Goal: Transaction & Acquisition: Purchase product/service

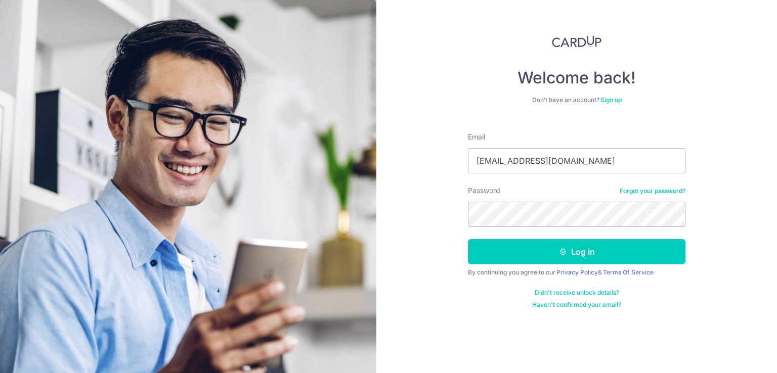
type input "[EMAIL_ADDRESS][DOMAIN_NAME]"
click at [468, 239] on button "Log in" at bounding box center [577, 251] width 218 height 25
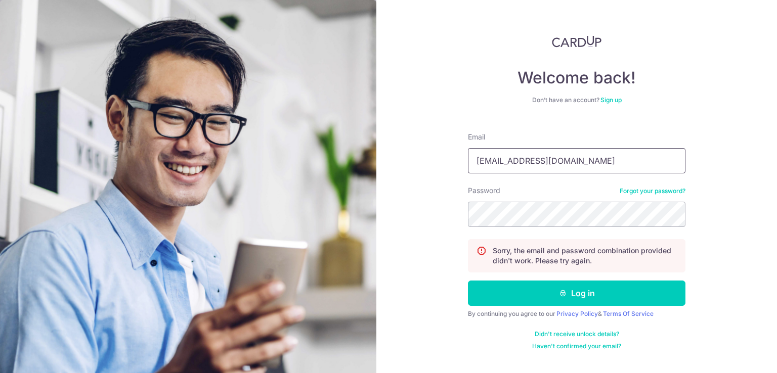
drag, startPoint x: 494, startPoint y: 164, endPoint x: 483, endPoint y: 166, distance: 11.8
click at [484, 166] on input "[EMAIL_ADDRESS][DOMAIN_NAME]" at bounding box center [577, 160] width 218 height 25
click at [483, 166] on input "[EMAIL_ADDRESS][DOMAIN_NAME]" at bounding box center [577, 160] width 218 height 25
click at [604, 167] on input "[EMAIL_ADDRESS][DOMAIN_NAME]" at bounding box center [577, 160] width 218 height 25
drag, startPoint x: 585, startPoint y: 167, endPoint x: 447, endPoint y: 160, distance: 138.3
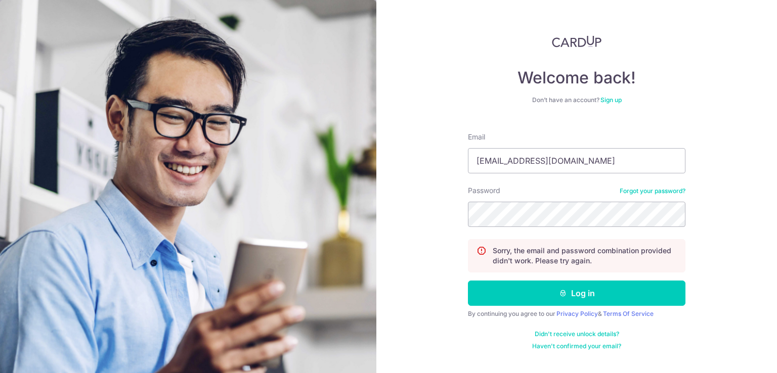
click at [447, 160] on div "Welcome back! Don’t have an account? Sign up Email thisisben6@gmail.com Passwor…" at bounding box center [576, 186] width 401 height 373
type input "[EMAIL_ADDRESS][DOMAIN_NAME]"
click at [468, 281] on button "Log in" at bounding box center [577, 293] width 218 height 25
click at [530, 159] on input "Email" at bounding box center [577, 160] width 218 height 25
paste input "[EMAIL_ADDRESS][DOMAIN_NAME]"
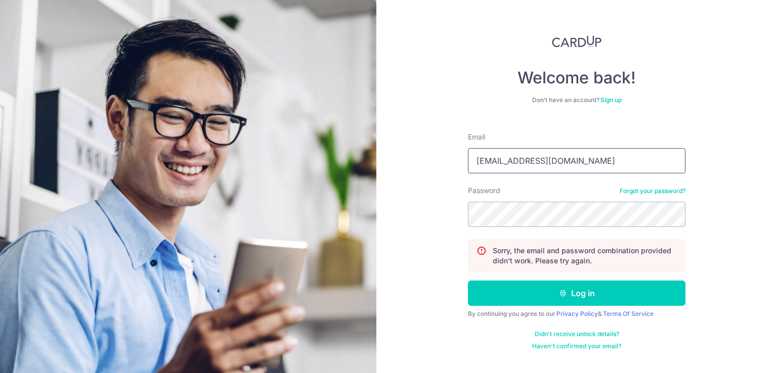
type input "[EMAIL_ADDRESS][DOMAIN_NAME]"
click at [468, 281] on button "Log in" at bounding box center [577, 293] width 218 height 25
click at [549, 171] on input "Email" at bounding box center [577, 160] width 218 height 25
paste input "[EMAIL_ADDRESS][DOMAIN_NAME]"
type input "[EMAIL_ADDRESS][DOMAIN_NAME]"
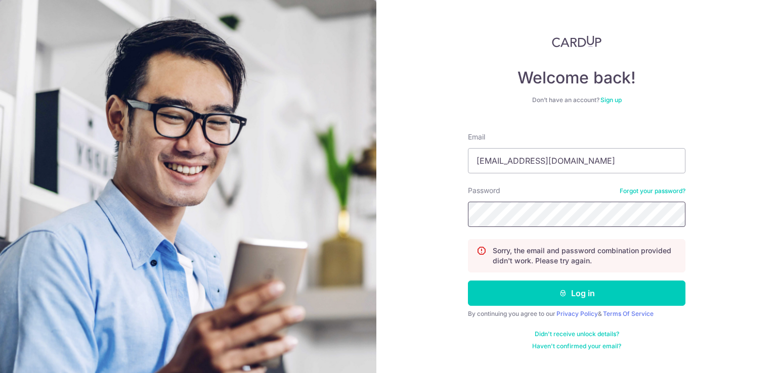
click at [468, 281] on button "Log in" at bounding box center [577, 293] width 218 height 25
click at [532, 147] on div "Email" at bounding box center [577, 152] width 218 height 41
click at [532, 154] on input "Email" at bounding box center [577, 160] width 218 height 25
paste input "[EMAIL_ADDRESS][DOMAIN_NAME]"
type input "[EMAIL_ADDRESS][DOMAIN_NAME]"
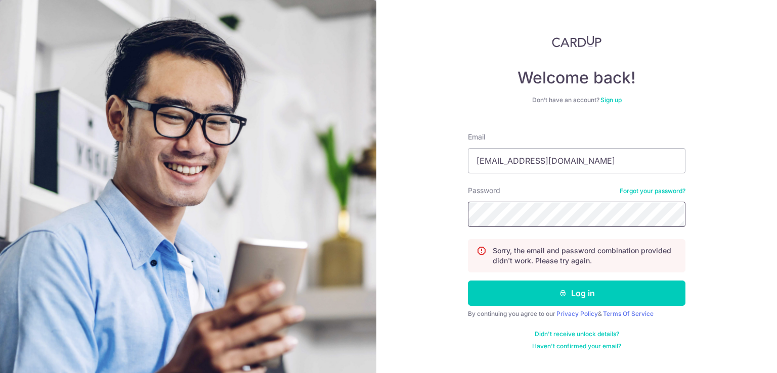
click at [468, 281] on button "Log in" at bounding box center [577, 293] width 218 height 25
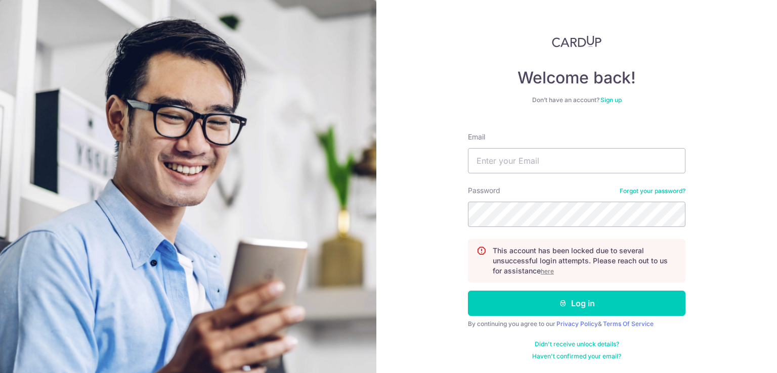
click at [548, 266] on p "This account has been locked due to several unsuccessful login attempts. Please…" at bounding box center [585, 261] width 184 height 30
click at [548, 270] on u "here" at bounding box center [547, 272] width 13 height 8
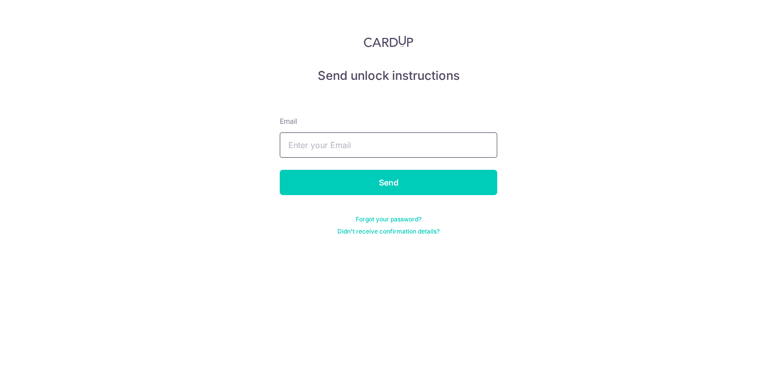
click at [443, 152] on input "text" at bounding box center [389, 145] width 218 height 25
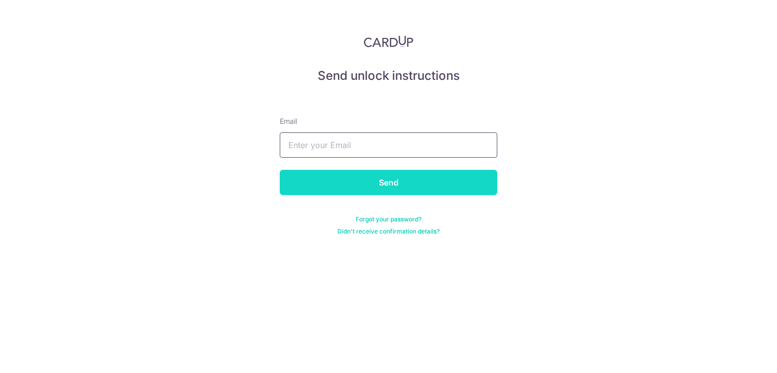
paste input "thisisben6@gmail.com"
type input "thisisben6@gmail.com"
click at [413, 186] on input "Send" at bounding box center [389, 182] width 218 height 25
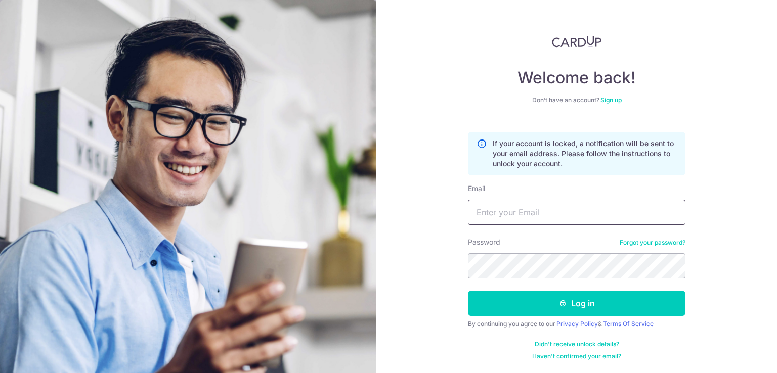
click at [546, 211] on input "Email" at bounding box center [577, 212] width 218 height 25
paste input "thisisben6@gmail.com"
type input "thisisben6@gmail.com"
click at [468, 291] on button "Log in" at bounding box center [577, 303] width 218 height 25
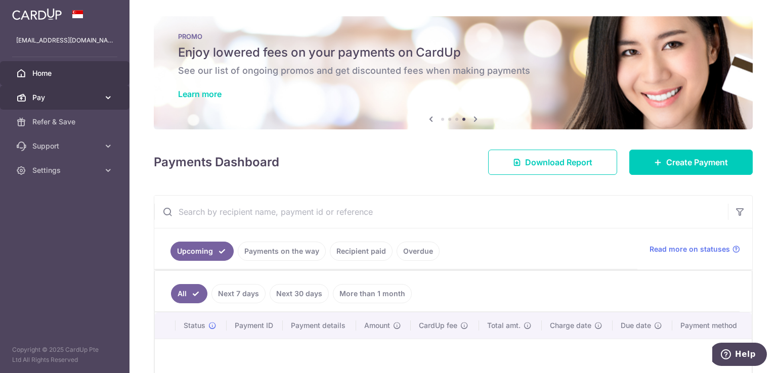
click at [107, 95] on icon at bounding box center [108, 98] width 10 height 10
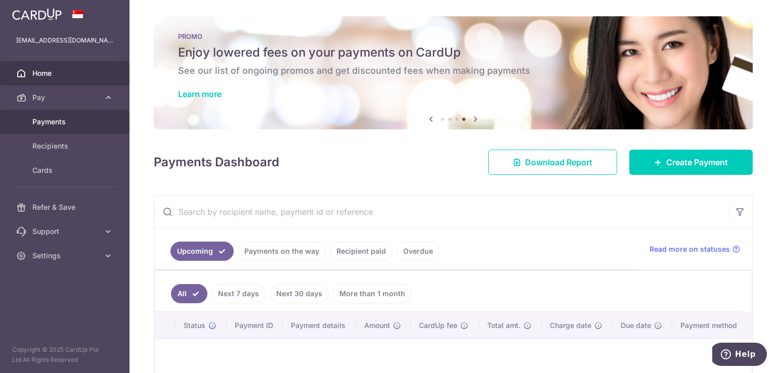
click at [88, 128] on link "Payments" at bounding box center [65, 122] width 130 height 24
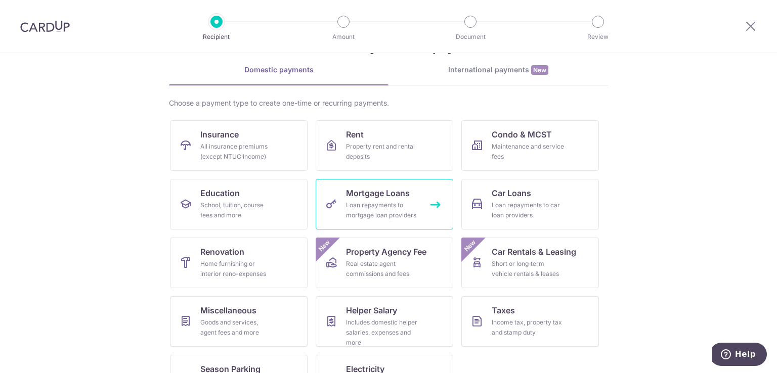
scroll to position [79, 0]
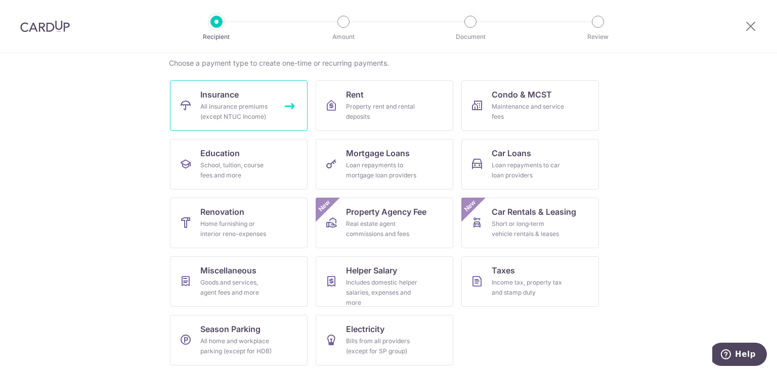
click at [249, 112] on div "All insurance premiums (except NTUC Income)" at bounding box center [236, 112] width 73 height 20
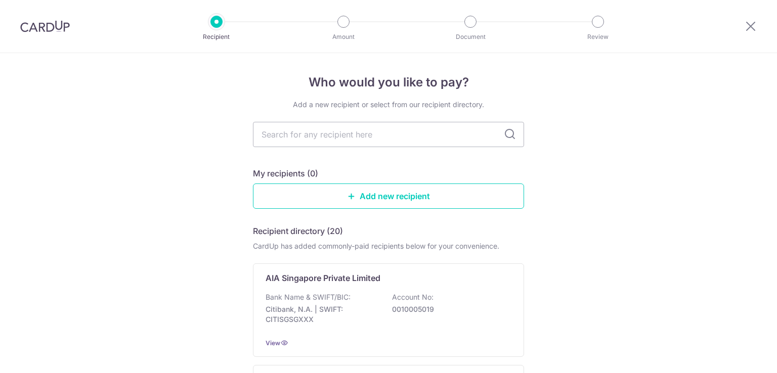
click at [305, 137] on input "text" at bounding box center [388, 134] width 271 height 25
type input "et"
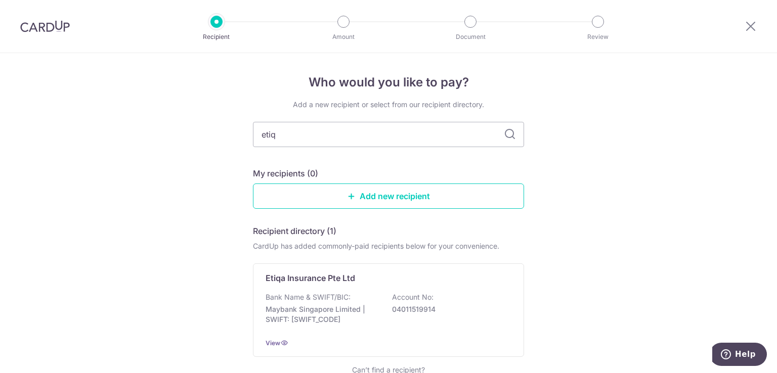
type input "etiqa"
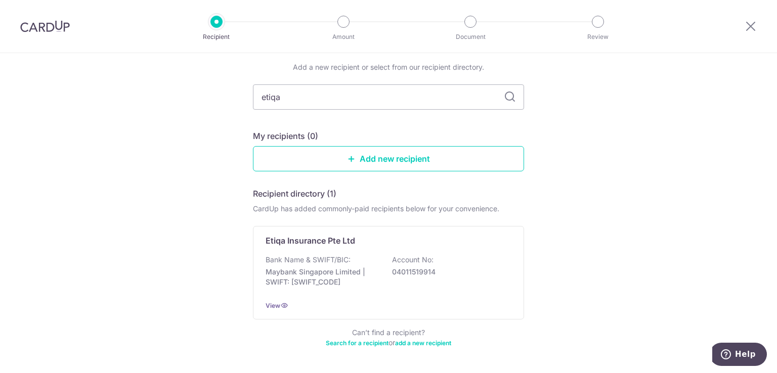
scroll to position [71, 0]
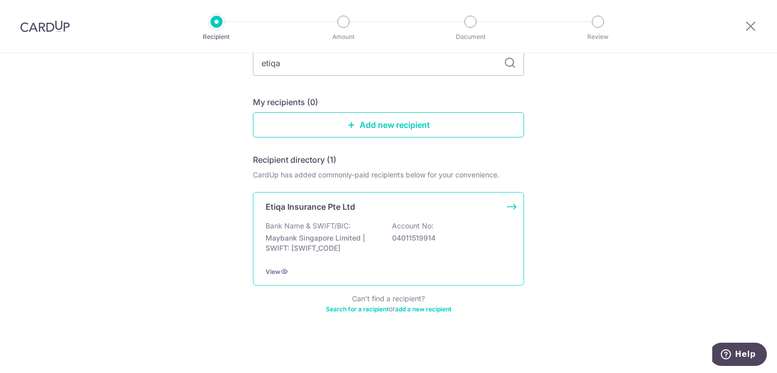
click at [357, 246] on p "Maybank Singapore Limited | SWIFT: [SWIFT_CODE]" at bounding box center [322, 243] width 113 height 20
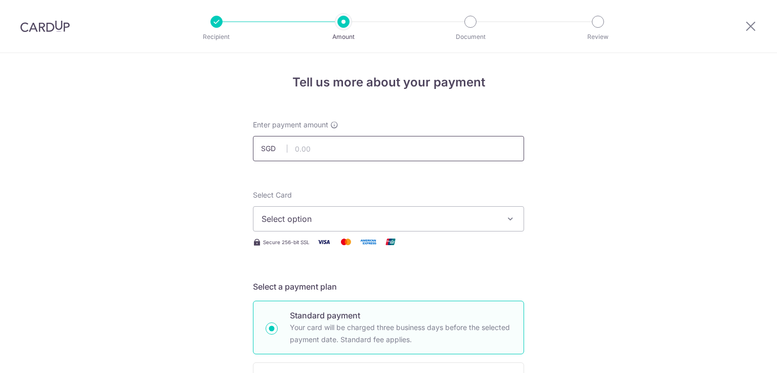
click at [368, 151] on input "text" at bounding box center [388, 148] width 271 height 25
click at [385, 216] on span "Select option" at bounding box center [380, 219] width 236 height 12
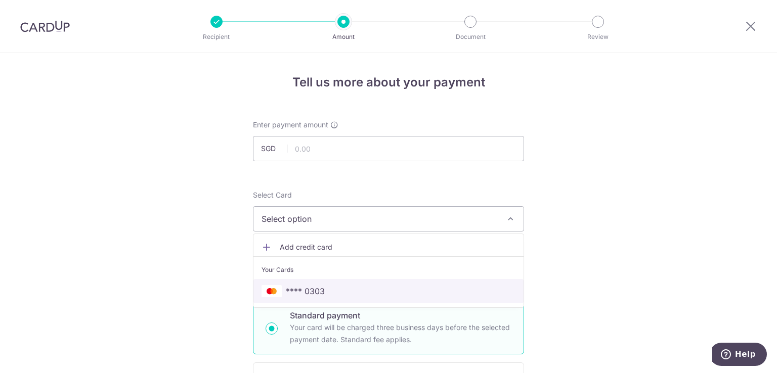
click at [387, 295] on span "**** 0303" at bounding box center [389, 291] width 254 height 12
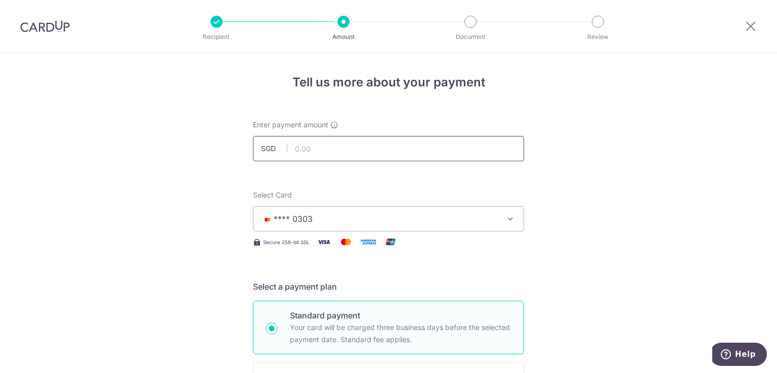
click at [368, 141] on input "text" at bounding box center [388, 148] width 271 height 25
type input "1,603.28"
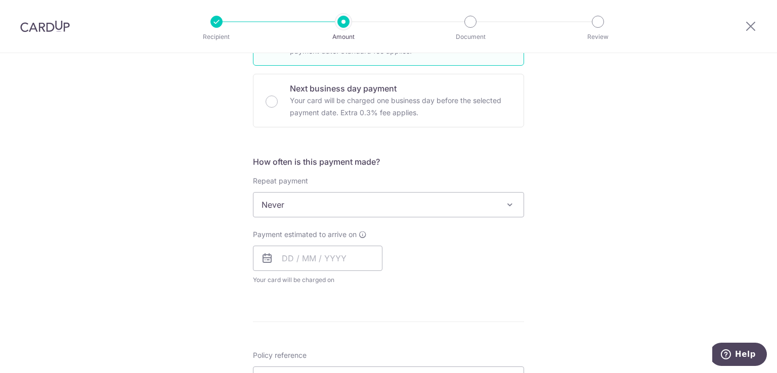
scroll to position [304, 0]
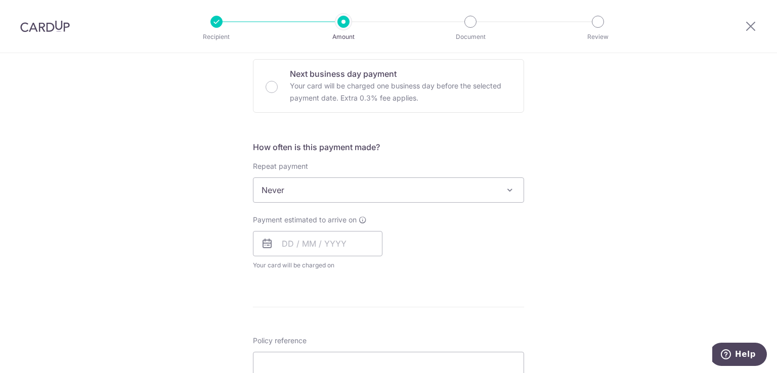
click at [344, 193] on span "Never" at bounding box center [388, 190] width 270 height 24
click at [304, 185] on span "Never" at bounding box center [388, 190] width 270 height 24
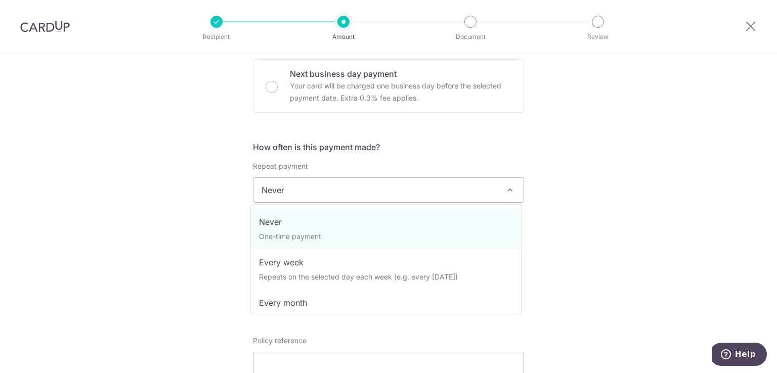
click at [304, 185] on span "Never" at bounding box center [388, 190] width 270 height 24
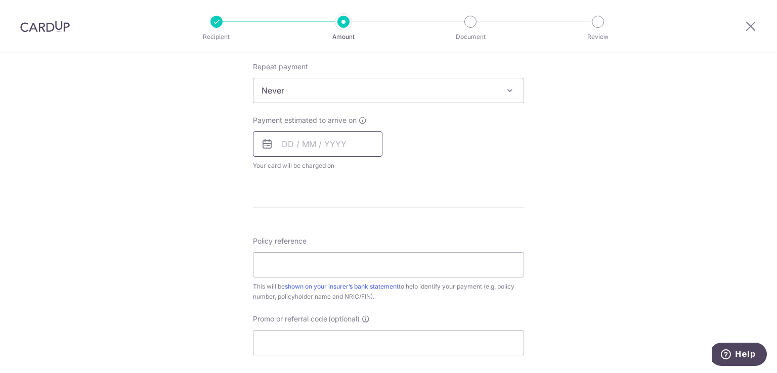
scroll to position [405, 0]
click at [276, 136] on input "text" at bounding box center [318, 142] width 130 height 25
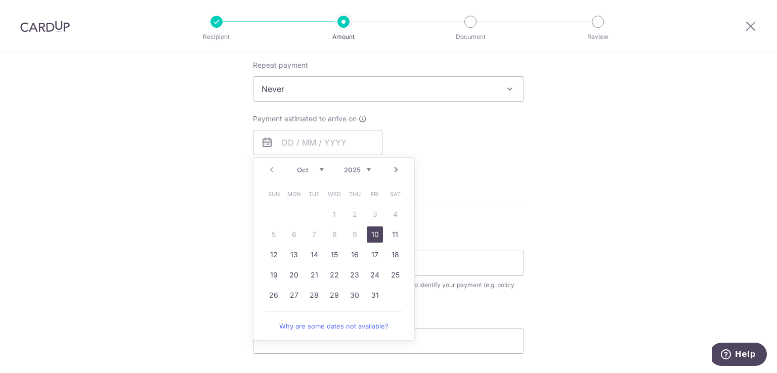
click at [370, 236] on link "10" at bounding box center [375, 235] width 16 height 16
type input "10/10/2025"
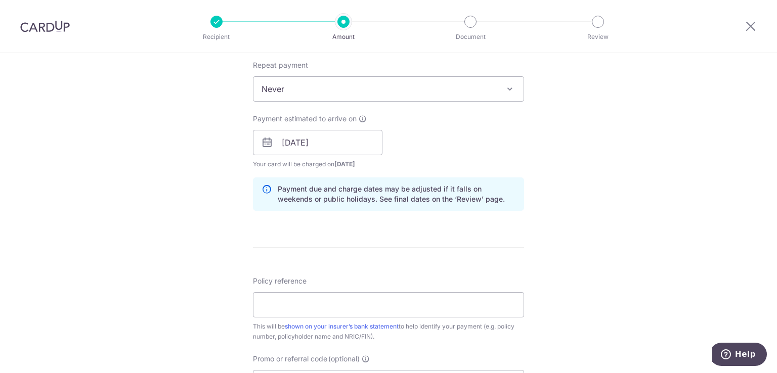
click at [617, 205] on div "Tell us more about your payment Enter payment amount SGD 1,603.28 1603.28 Selec…" at bounding box center [388, 126] width 777 height 957
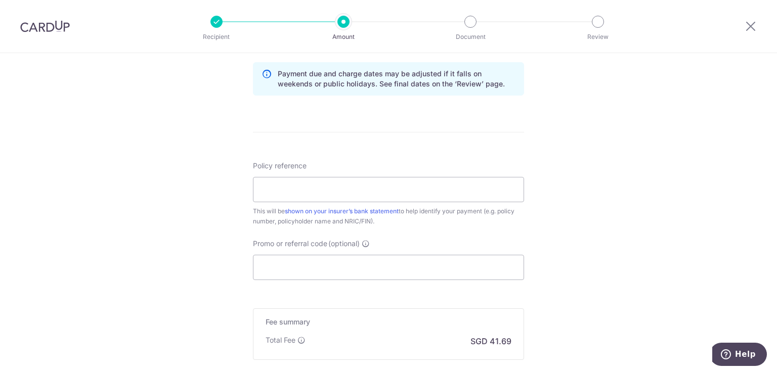
scroll to position [484, 0]
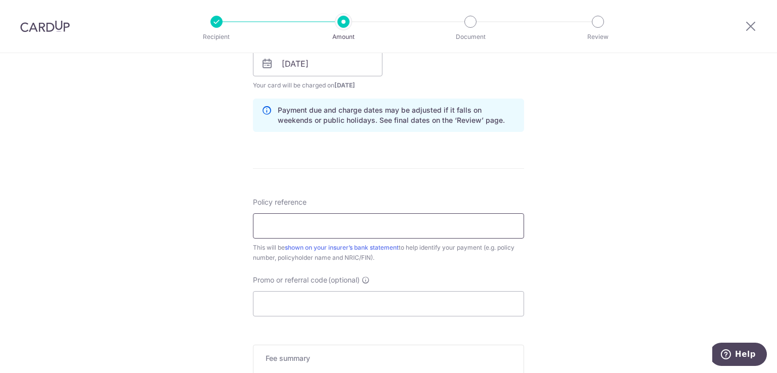
click at [340, 228] on input "Policy reference" at bounding box center [388, 226] width 271 height 25
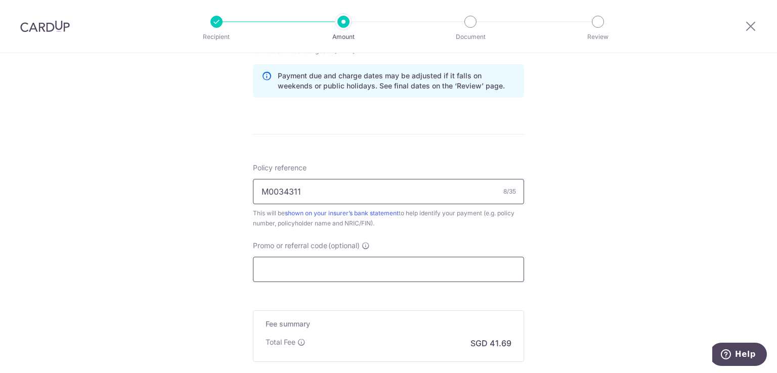
scroll to position [534, 0]
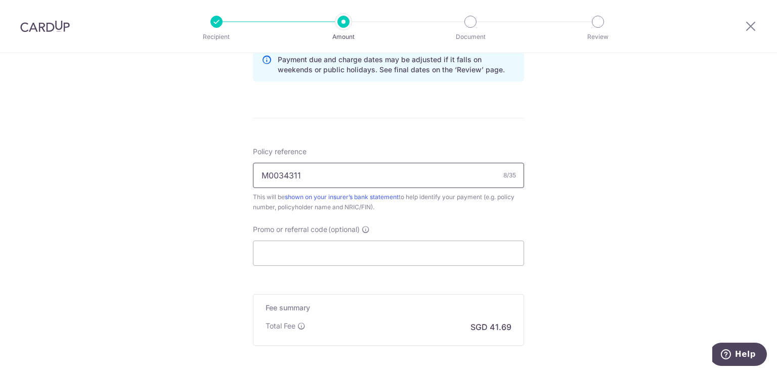
type input "M0034311"
click at [300, 252] on input "Promo or referral code (optional)" at bounding box center [388, 253] width 271 height 25
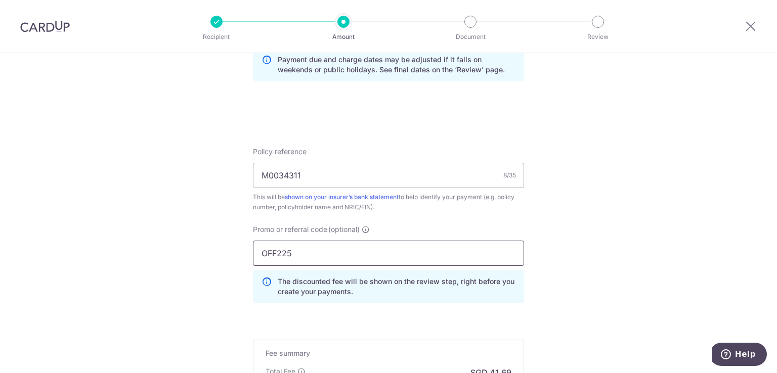
type input "OFF225"
click at [186, 247] on div "Tell us more about your payment Enter payment amount SGD 1,603.28 1603.28 Selec…" at bounding box center [388, 20] width 777 height 1002
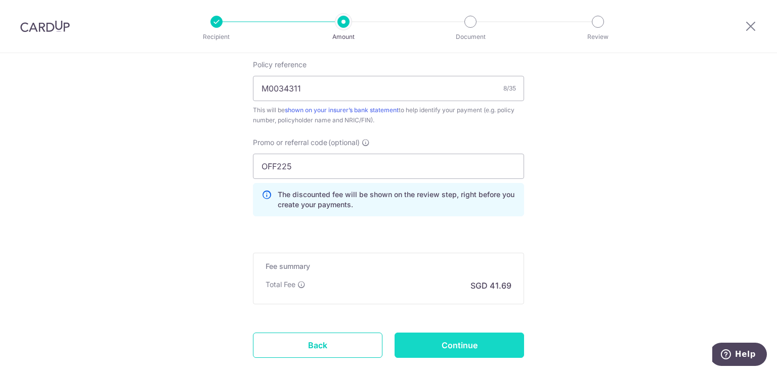
scroll to position [681, 0]
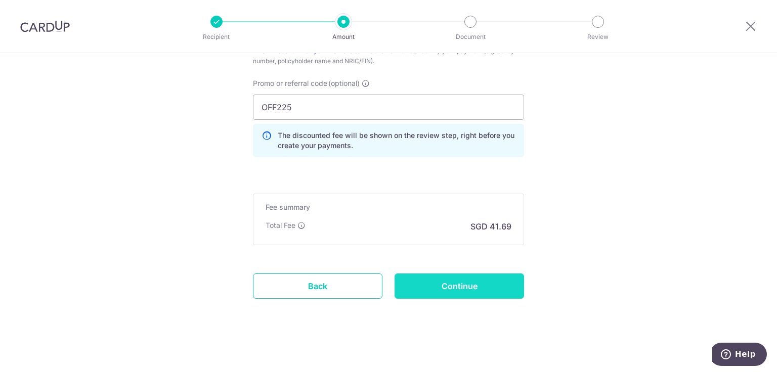
click at [444, 283] on input "Continue" at bounding box center [460, 286] width 130 height 25
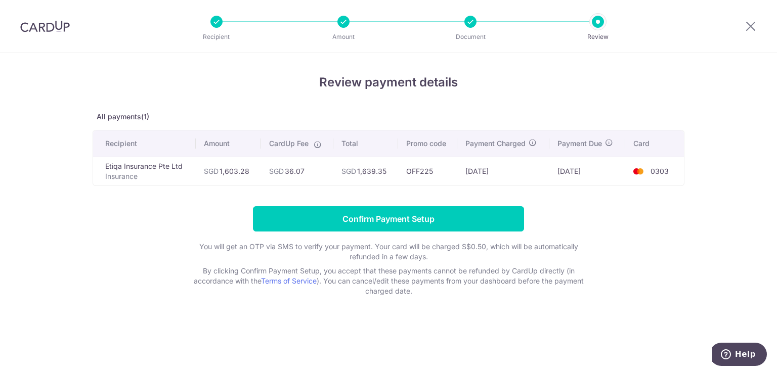
drag, startPoint x: 11, startPoint y: 161, endPoint x: 12, endPoint y: 155, distance: 6.2
click at [11, 161] on div "Review payment details All payments(1) Recipient Amount CardUp Fee Total Promo …" at bounding box center [388, 213] width 777 height 320
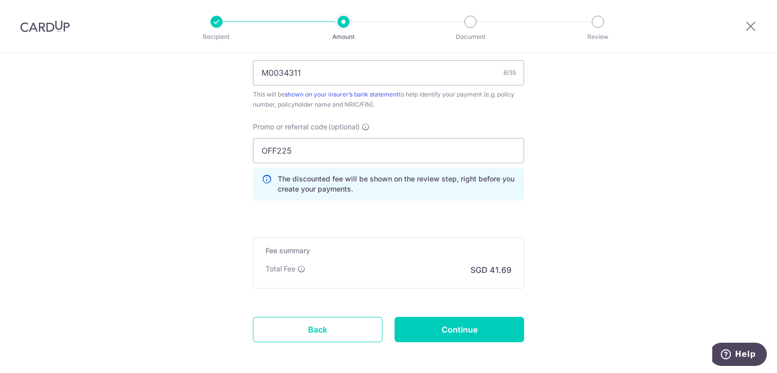
scroll to position [681, 0]
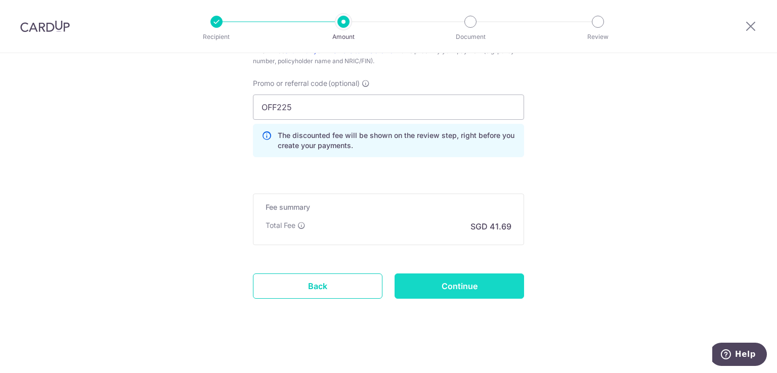
click at [428, 286] on input "Continue" at bounding box center [460, 286] width 130 height 25
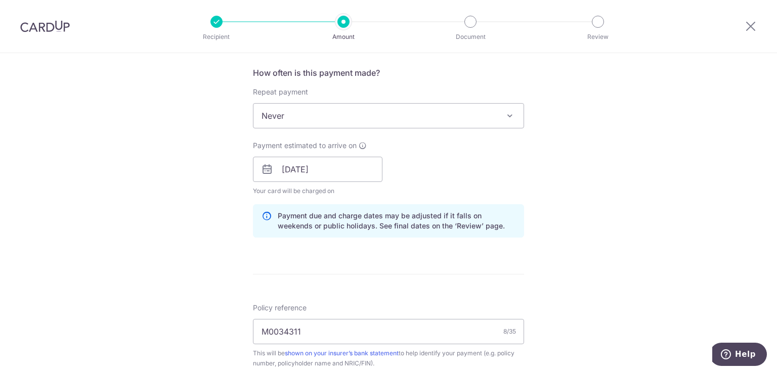
scroll to position [377, 0]
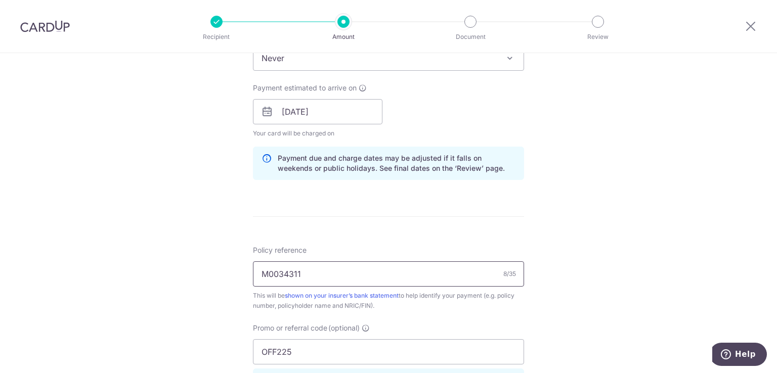
scroll to position [455, 0]
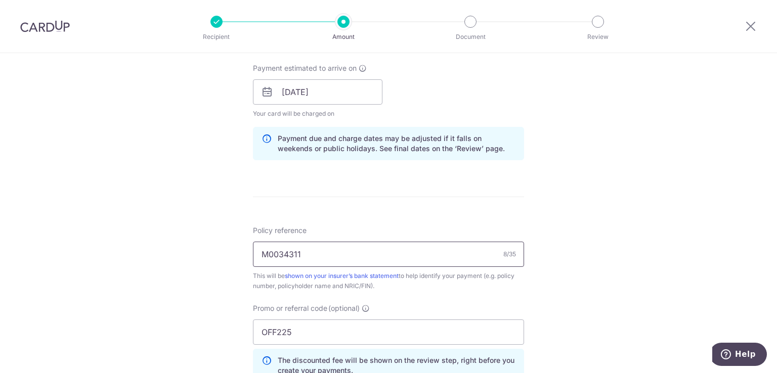
click at [273, 253] on input "M0034311" at bounding box center [388, 254] width 271 height 25
click at [278, 254] on input "M0034311" at bounding box center [388, 254] width 271 height 25
click at [283, 255] on input "M0034311" at bounding box center [388, 254] width 271 height 25
click at [287, 256] on input "M0034311" at bounding box center [388, 254] width 271 height 25
click at [295, 256] on input "M0034311" at bounding box center [388, 254] width 271 height 25
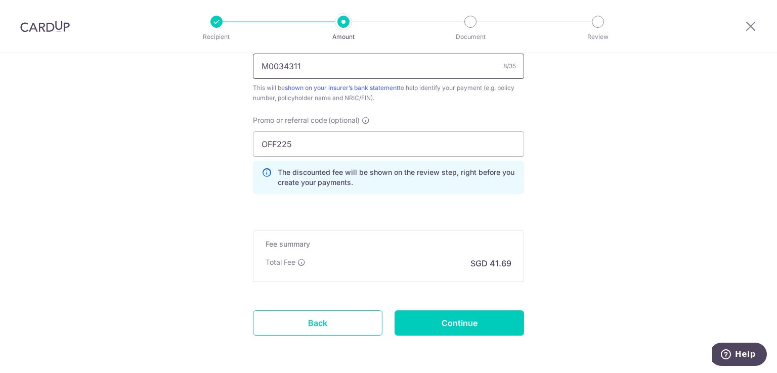
scroll to position [681, 0]
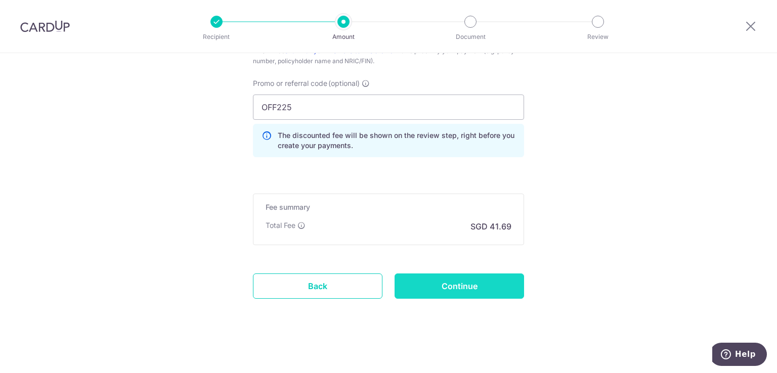
click at [457, 287] on input "Continue" at bounding box center [460, 286] width 130 height 25
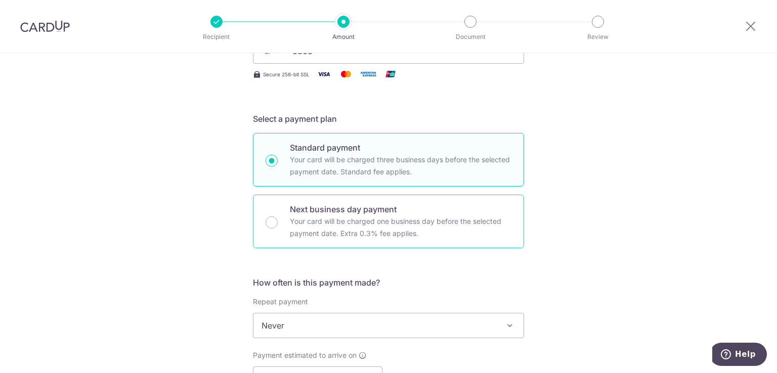
scroll to position [276, 0]
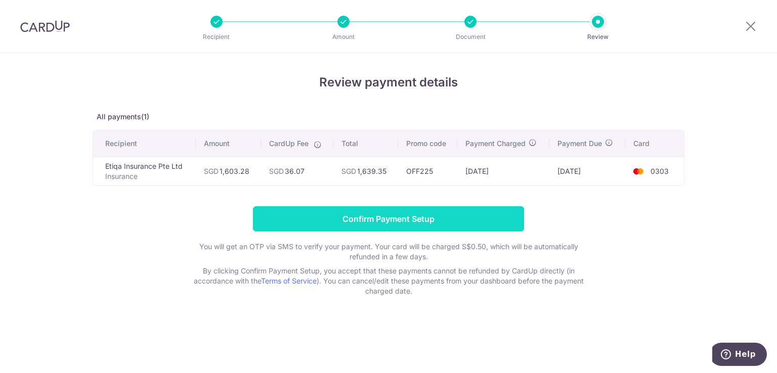
click at [344, 213] on input "Confirm Payment Setup" at bounding box center [388, 218] width 271 height 25
